Goal: Task Accomplishment & Management: Complete application form

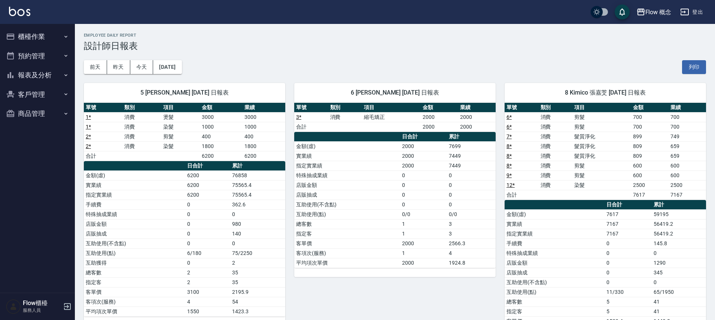
scroll to position [22, 0]
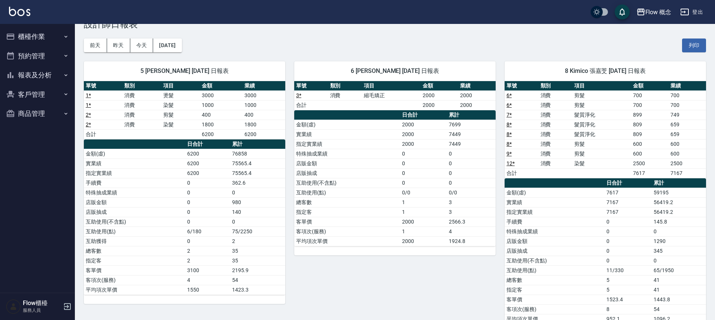
click at [41, 33] on button "櫃檯作業" at bounding box center [37, 36] width 69 height 19
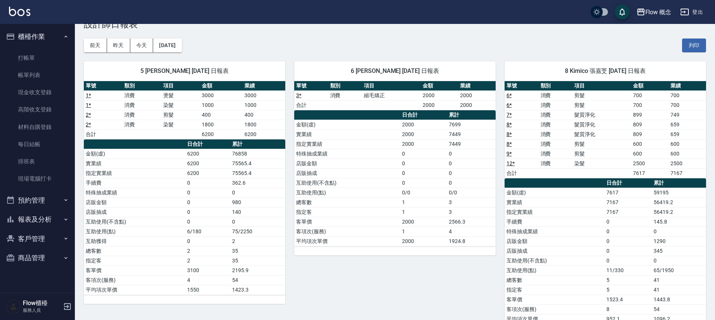
click at [45, 215] on button "報表及分析" at bounding box center [37, 219] width 69 height 19
click at [31, 276] on link "互助日報表" at bounding box center [37, 275] width 69 height 17
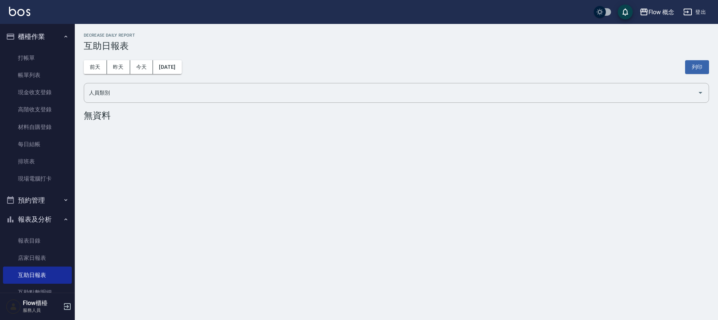
click at [52, 40] on button "櫃檯作業" at bounding box center [37, 36] width 69 height 19
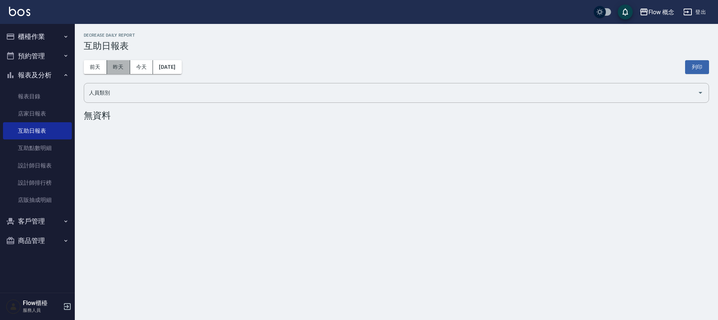
click at [119, 65] on button "昨天" at bounding box center [118, 67] width 23 height 14
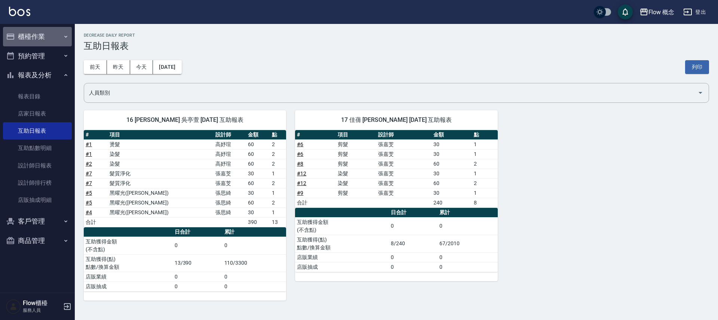
click at [36, 34] on button "櫃檯作業" at bounding box center [37, 36] width 69 height 19
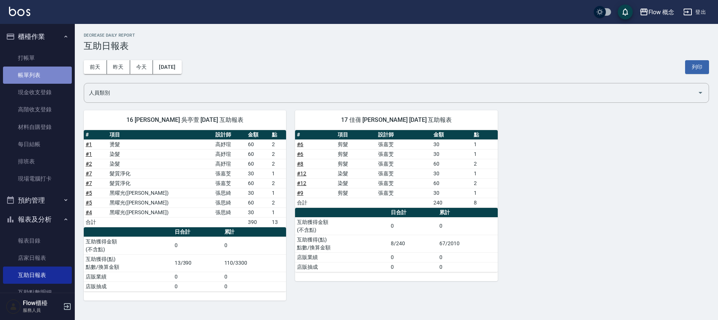
click at [43, 73] on link "帳單列表" at bounding box center [37, 75] width 69 height 17
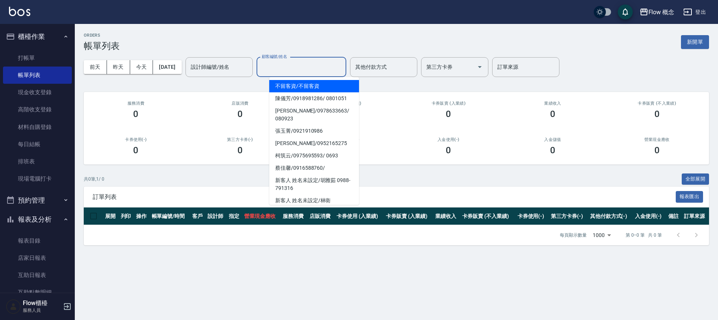
click at [332, 65] on input "顧客編號/姓名" at bounding box center [301, 67] width 83 height 13
click at [250, 64] on input "設計師編號/姓名" at bounding box center [219, 67] width 61 height 13
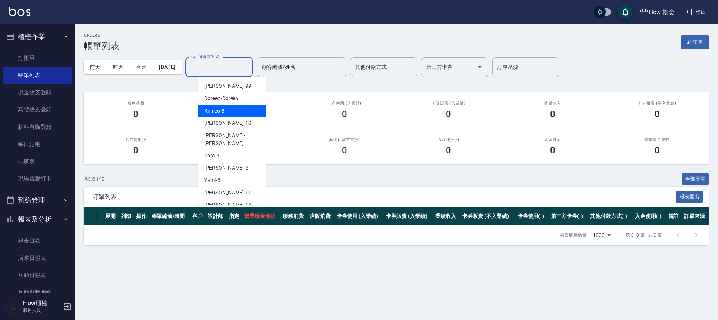
click at [235, 106] on div "Kimico -8" at bounding box center [231, 111] width 67 height 12
type input "Kimico-8"
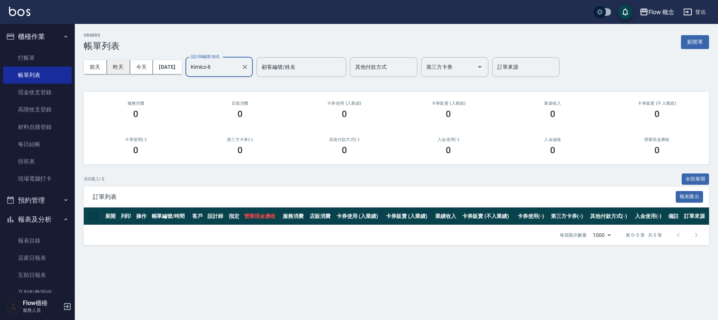
click at [115, 65] on button "昨天" at bounding box center [118, 67] width 23 height 14
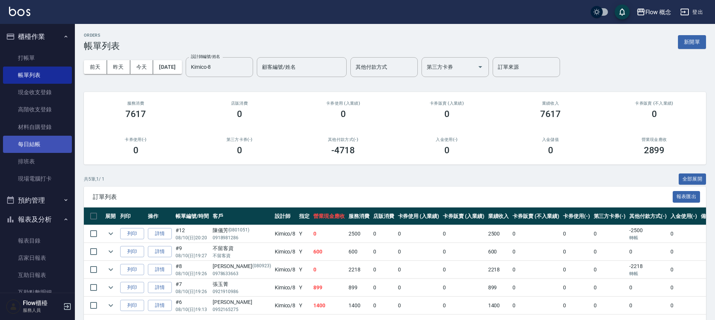
click at [21, 139] on link "每日結帳" at bounding box center [37, 144] width 69 height 17
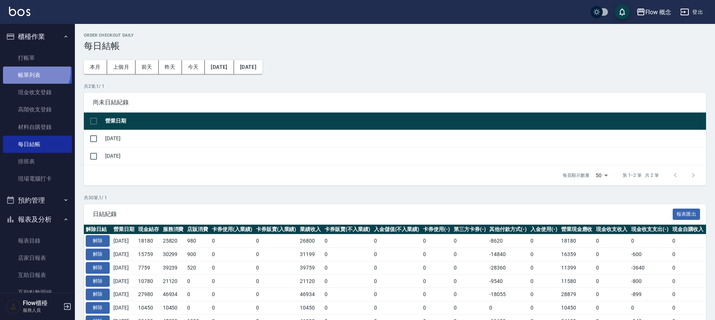
click at [31, 71] on link "帳單列表" at bounding box center [37, 75] width 69 height 17
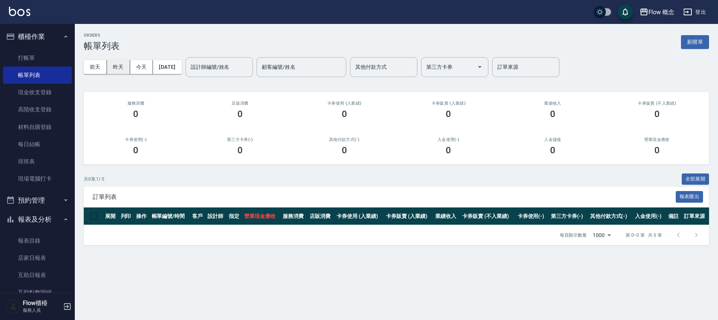
click at [110, 61] on button "昨天" at bounding box center [118, 67] width 23 height 14
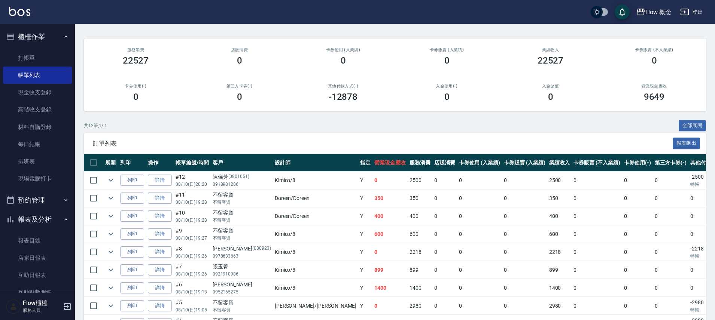
scroll to position [155, 0]
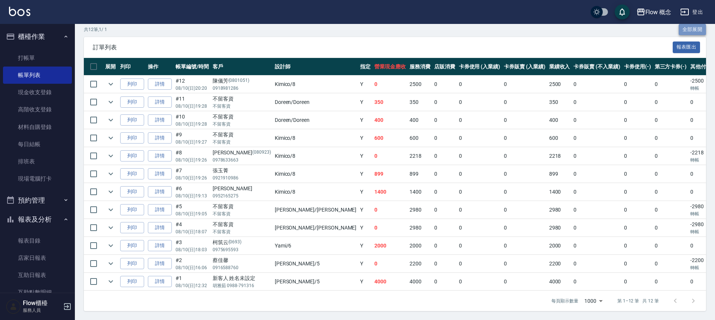
click at [691, 25] on button "全部展開" at bounding box center [692, 30] width 28 height 12
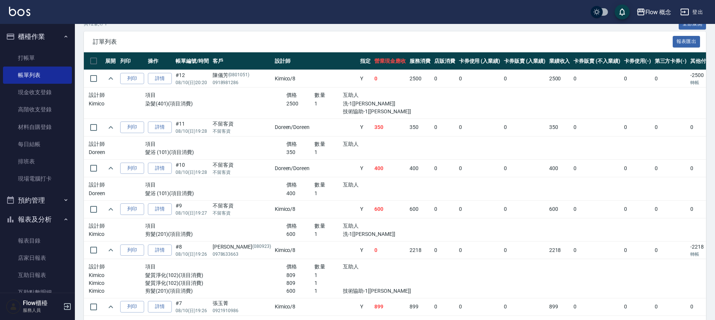
scroll to position [302, 0]
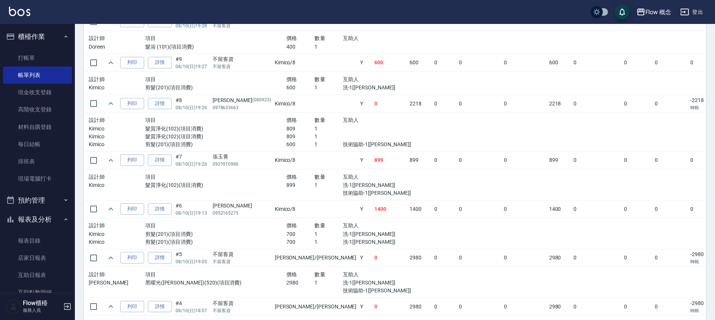
click at [191, 184] on p "髮質淨化(102)(項目消費)" at bounding box center [215, 185] width 141 height 8
click at [162, 160] on link "詳情" at bounding box center [160, 161] width 24 height 12
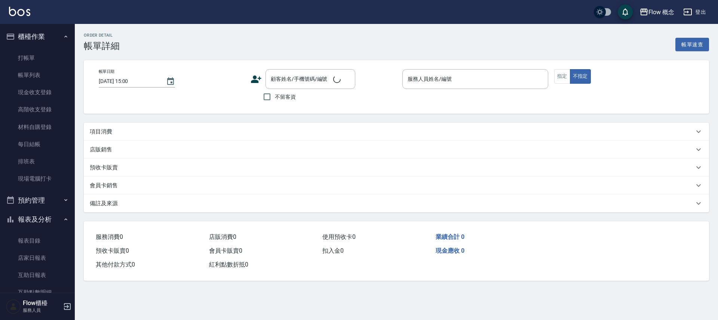
type input "[DATE] 19:26"
type input "Kimico-8"
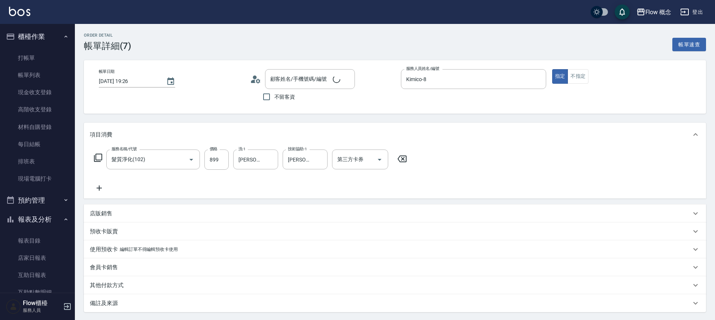
type input "張玉菁/0921910986/null"
type input "髮質淨化(102)"
click at [265, 161] on div at bounding box center [270, 160] width 10 height 20
click at [268, 161] on icon "Clear" at bounding box center [269, 159] width 7 height 7
click at [271, 161] on input "洗-1" at bounding box center [255, 159] width 38 height 13
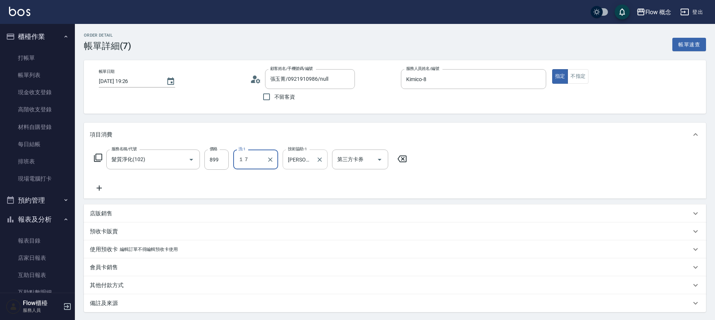
type input "１"
type input "佳[PERSON_NAME]-17"
click at [321, 160] on icon "Clear" at bounding box center [319, 159] width 7 height 7
type input "佳[PERSON_NAME]-17"
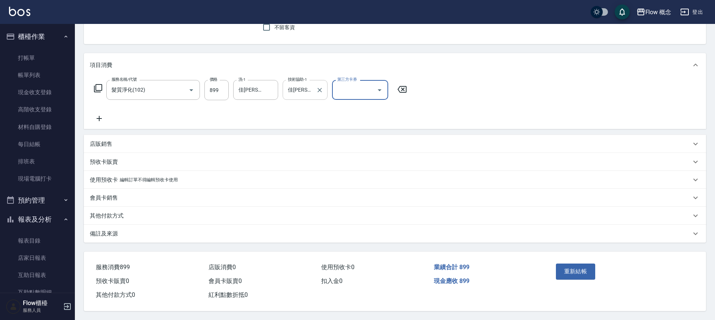
scroll to position [73, 0]
click at [584, 270] on button "重新結帳" at bounding box center [576, 272] width 40 height 16
click at [584, 270] on div "重新結帳" at bounding box center [587, 277] width 68 height 33
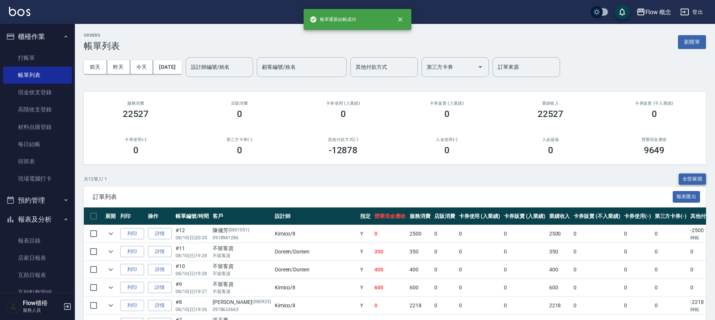
click at [694, 180] on button "全部展開" at bounding box center [692, 180] width 28 height 12
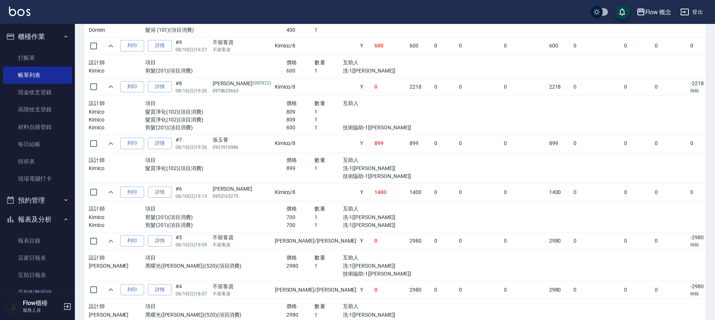
scroll to position [128, 0]
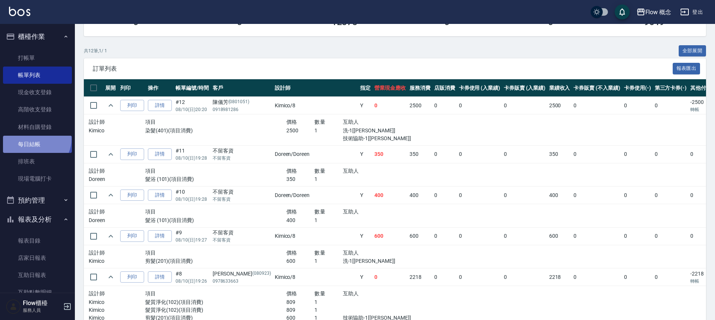
click at [36, 139] on link "每日結帳" at bounding box center [37, 144] width 69 height 17
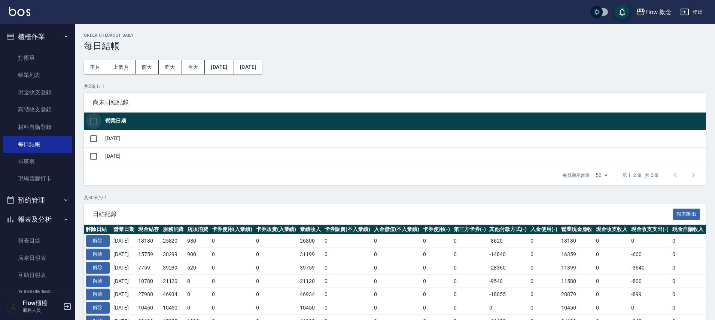
click at [90, 120] on input "checkbox" at bounding box center [94, 121] width 16 height 16
checkbox input "true"
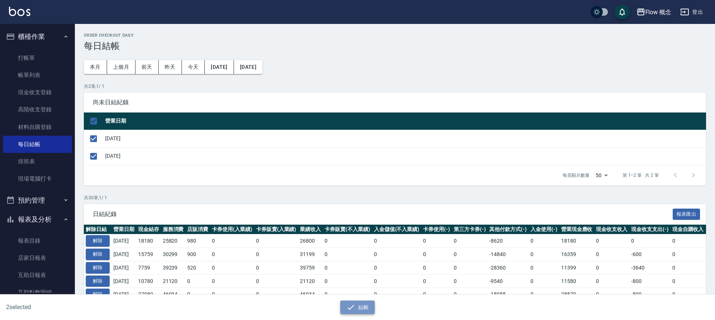
click at [355, 310] on button "結帳" at bounding box center [357, 308] width 35 height 14
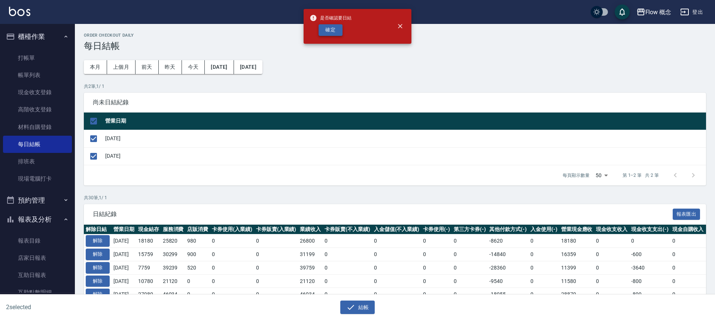
click at [335, 33] on button "確定" at bounding box center [330, 30] width 24 height 12
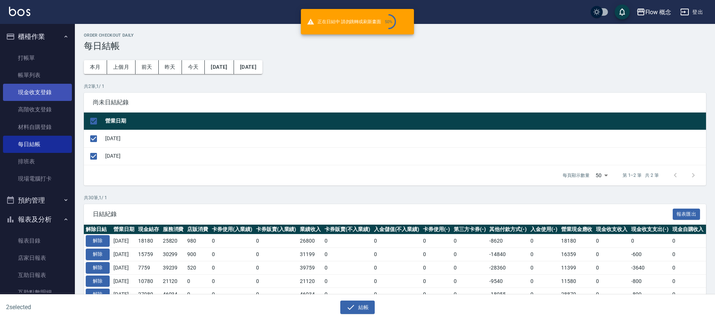
checkbox input "false"
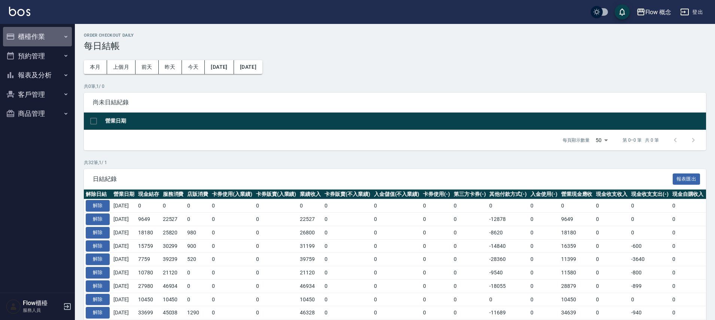
click at [34, 32] on button "櫃檯作業" at bounding box center [37, 36] width 69 height 19
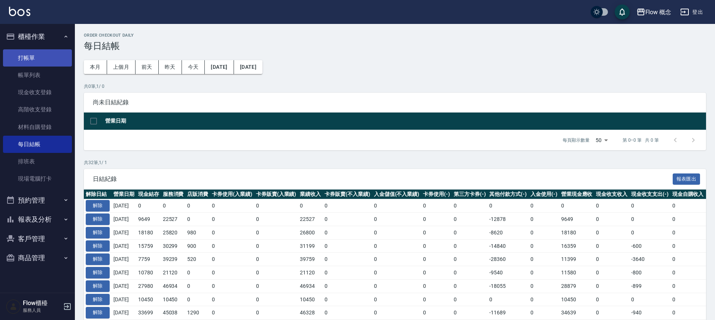
click at [37, 53] on link "打帳單" at bounding box center [37, 57] width 69 height 17
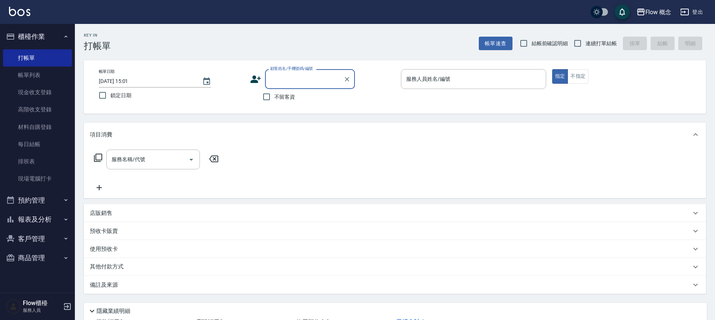
click at [46, 224] on button "報表及分析" at bounding box center [37, 219] width 69 height 19
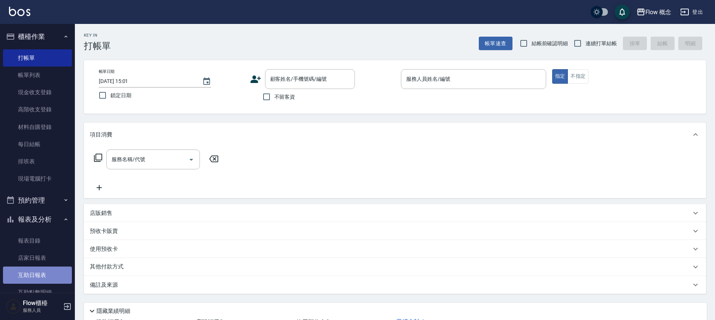
click at [51, 274] on link "互助日報表" at bounding box center [37, 275] width 69 height 17
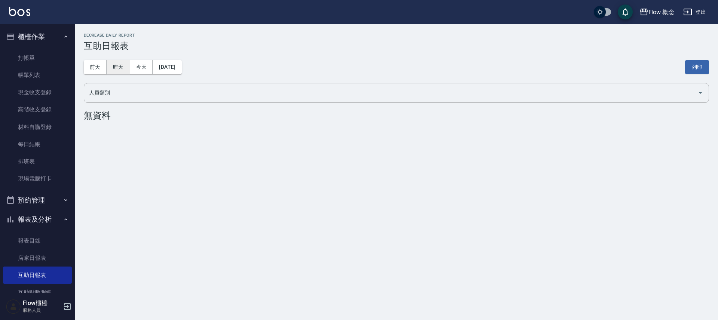
click at [113, 67] on button "昨天" at bounding box center [118, 67] width 23 height 14
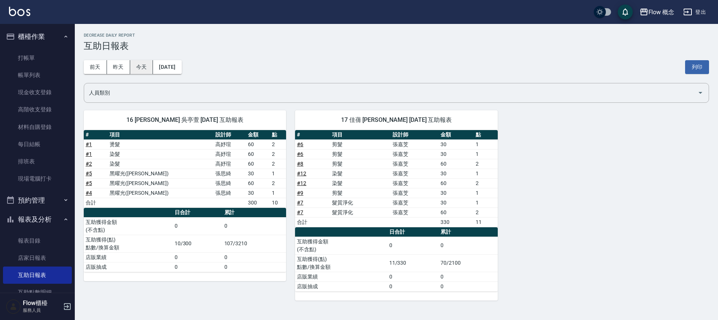
click at [141, 69] on button "今天" at bounding box center [141, 67] width 23 height 14
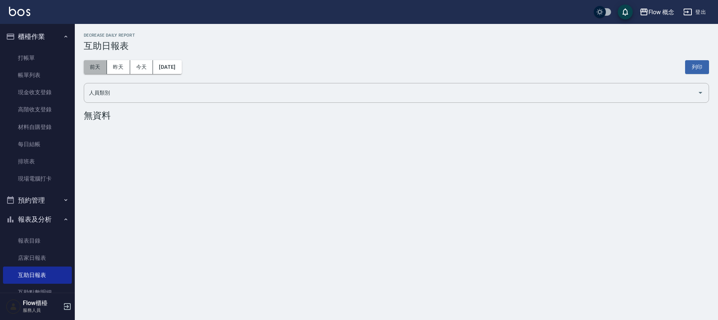
click at [98, 68] on button "前天" at bounding box center [95, 67] width 23 height 14
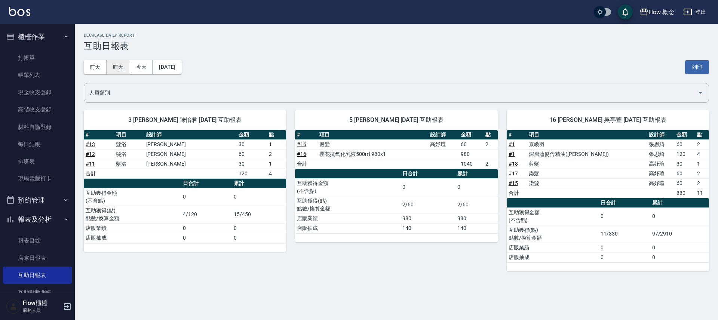
click at [121, 68] on button "昨天" at bounding box center [118, 67] width 23 height 14
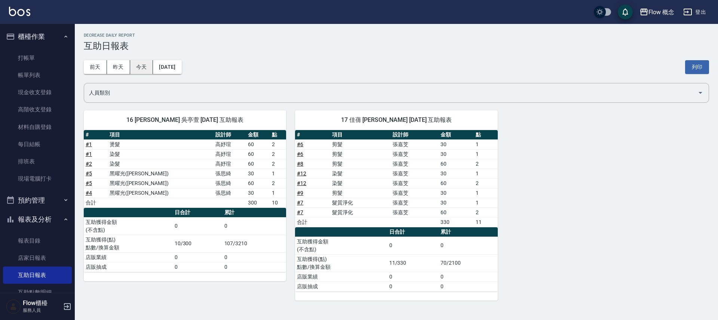
click at [147, 65] on button "今天" at bounding box center [141, 67] width 23 height 14
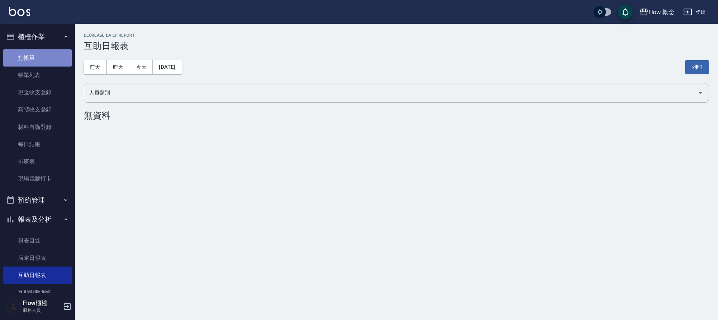
click at [52, 62] on link "打帳單" at bounding box center [37, 57] width 69 height 17
